Goal: Navigation & Orientation: Find specific page/section

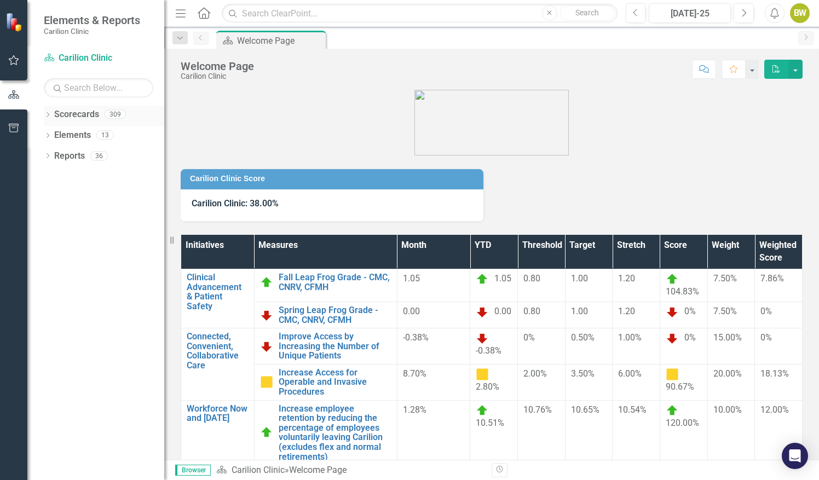
click at [50, 114] on icon "Dropdown" at bounding box center [48, 116] width 8 height 6
click at [53, 134] on icon "Dropdown" at bounding box center [53, 134] width 8 height 7
click at [64, 155] on icon "Dropdown" at bounding box center [64, 155] width 8 height 7
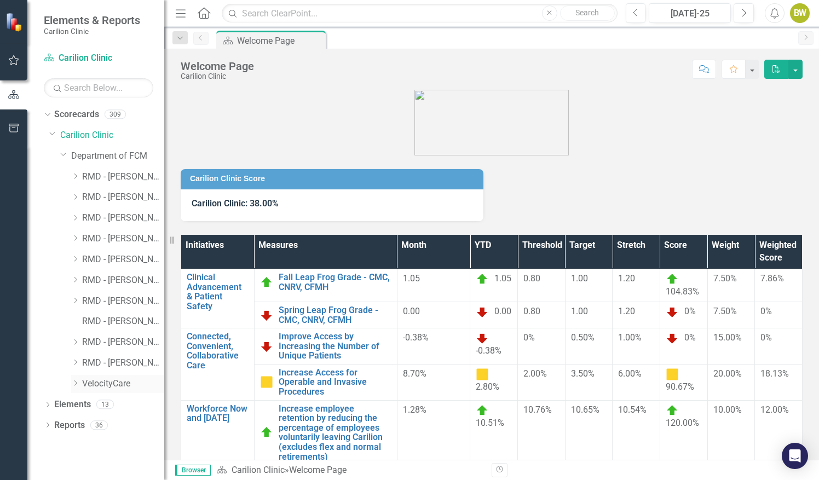
click at [76, 382] on icon at bounding box center [75, 382] width 3 height 5
click at [111, 383] on link "VelocityCare" at bounding box center [123, 384] width 82 height 13
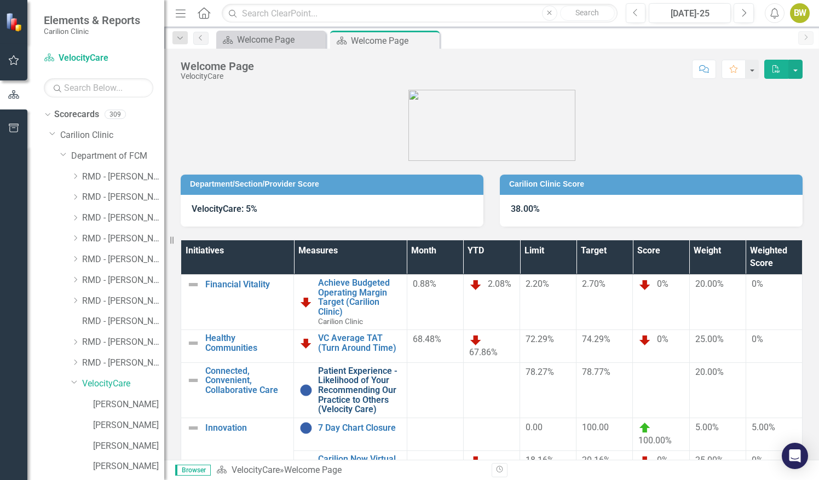
click at [360, 391] on link "Patient Experience - Likelihood of Your Recommending Our Practice to Others (Ve…" at bounding box center [359, 390] width 83 height 48
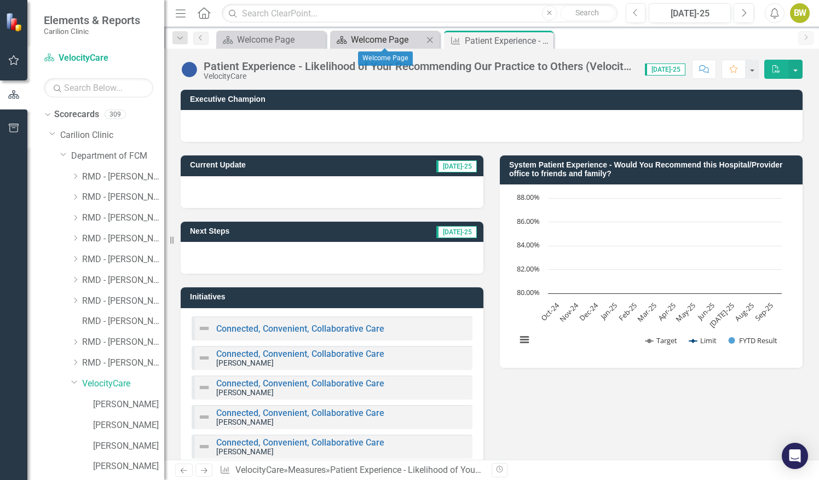
click at [360, 39] on div "Welcome Page" at bounding box center [387, 40] width 72 height 14
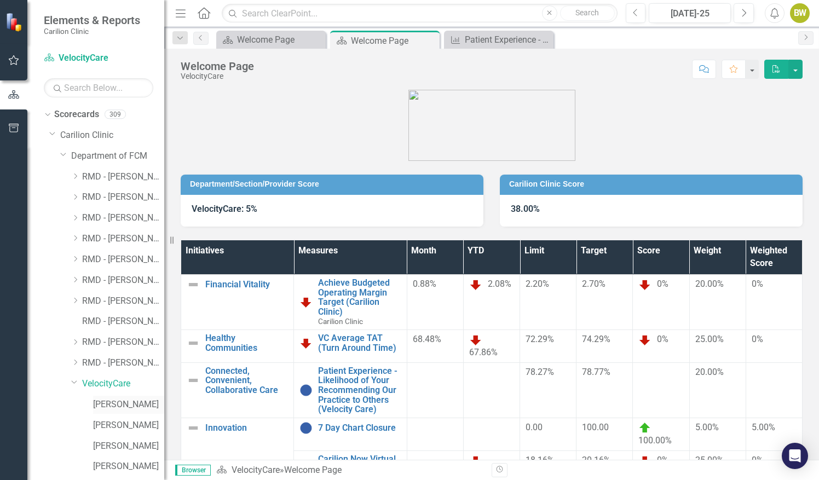
click at [118, 401] on link "[PERSON_NAME]" at bounding box center [128, 404] width 71 height 13
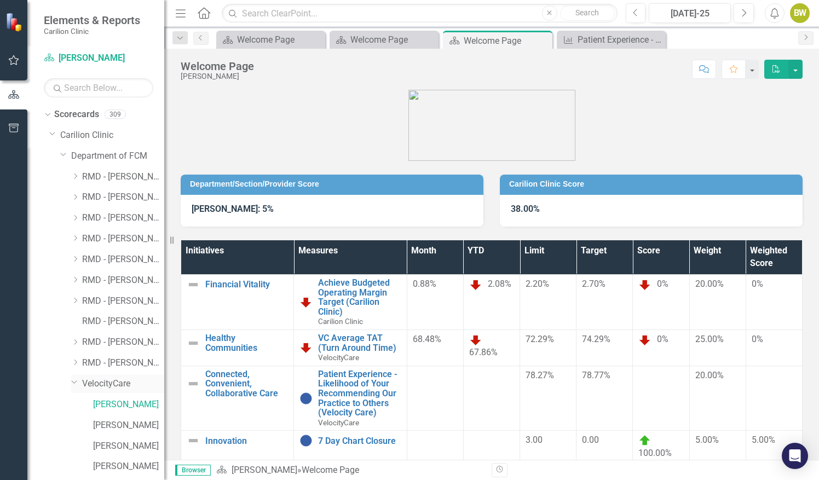
click at [109, 379] on link "VelocityCare" at bounding box center [123, 384] width 82 height 13
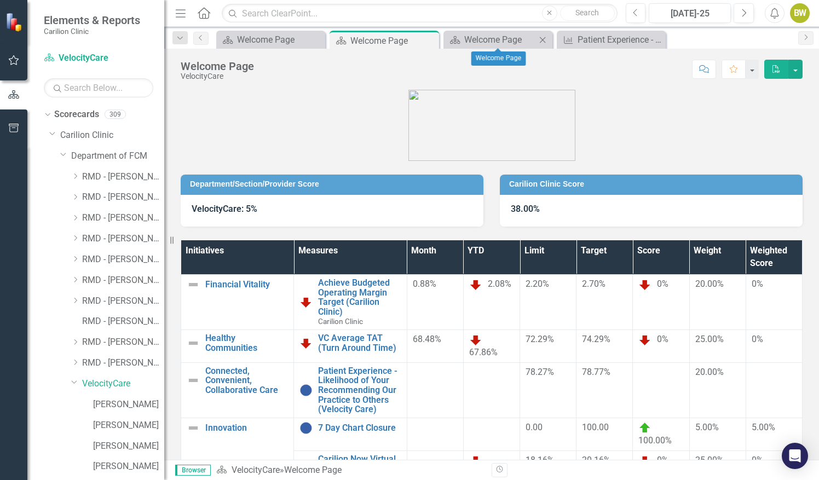
click at [544, 37] on icon "Close" at bounding box center [542, 40] width 11 height 9
click at [430, 40] on icon "Close" at bounding box center [429, 40] width 11 height 9
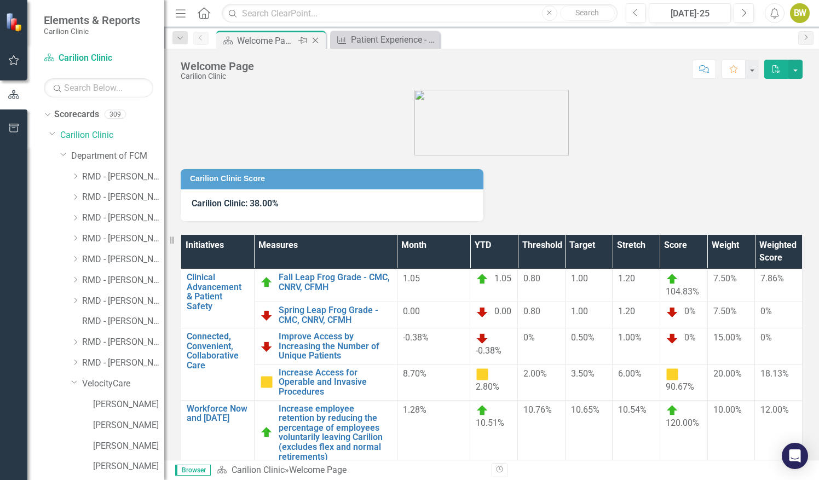
click at [316, 42] on icon "Close" at bounding box center [315, 40] width 11 height 9
